Goal: Task Accomplishment & Management: Manage account settings

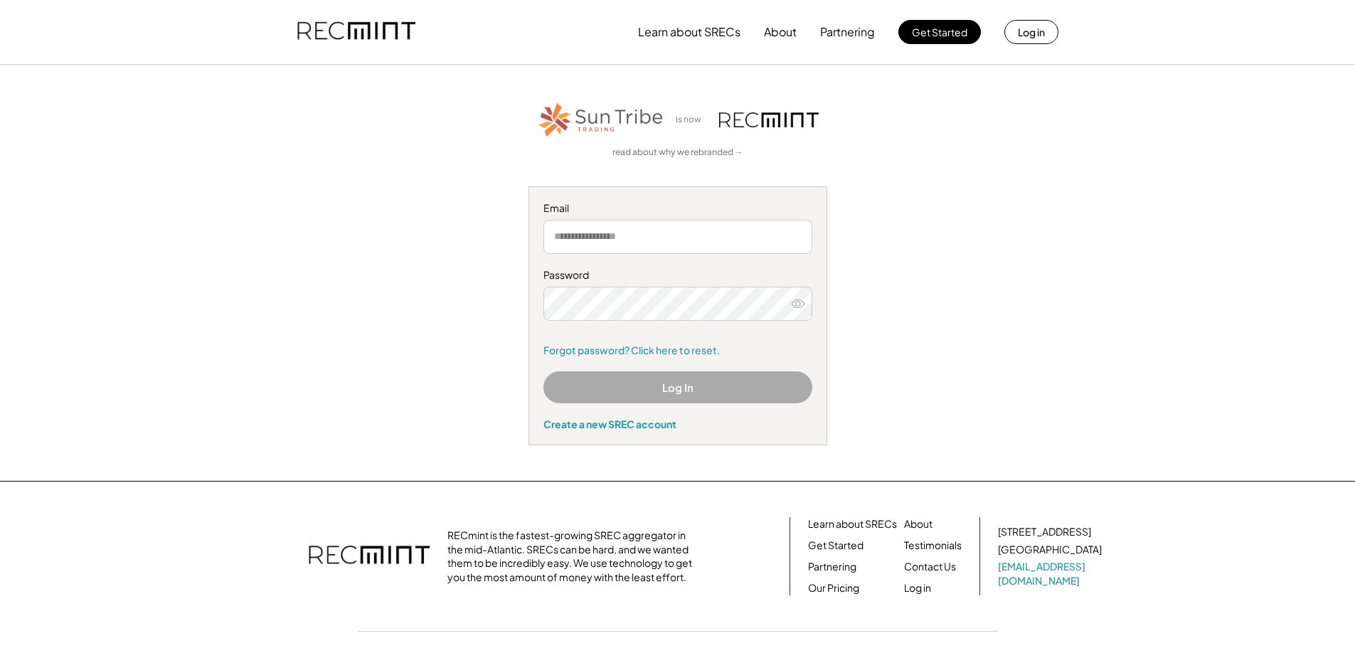
type input "**********"
click at [682, 390] on button "Log In" at bounding box center [677, 387] width 269 height 32
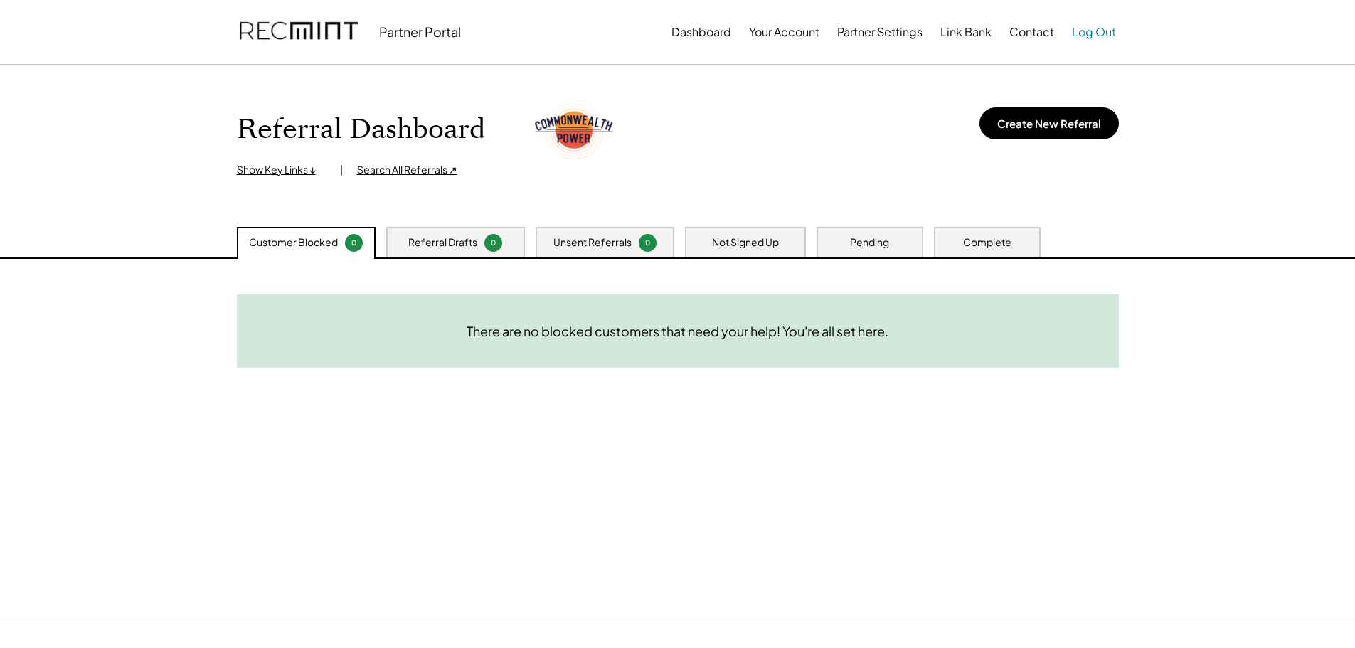
click at [1098, 24] on button "Log Out" at bounding box center [1094, 32] width 44 height 28
